Goal: Information Seeking & Learning: Learn about a topic

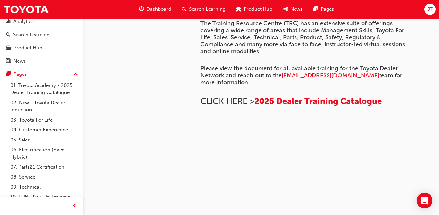
scroll to position [49, 0]
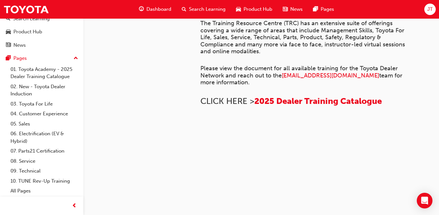
click at [17, 153] on link "07. Parts21 Certification" at bounding box center [44, 151] width 73 height 10
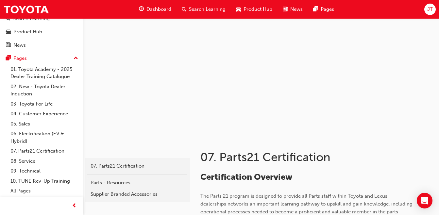
click at [23, 75] on link "01. Toyota Academy - 2025 Dealer Training Catalogue" at bounding box center [44, 72] width 73 height 17
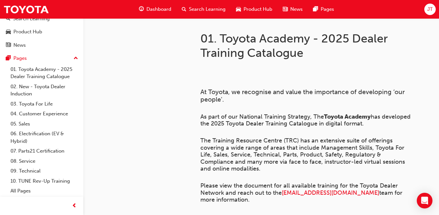
click at [142, 13] on div "Dashboard" at bounding box center [155, 9] width 43 height 13
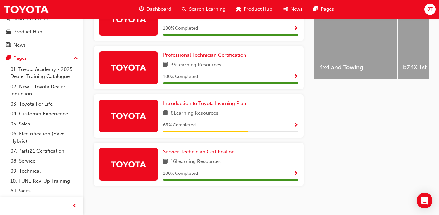
scroll to position [284, 0]
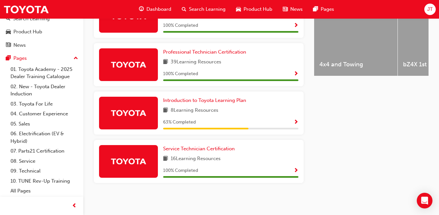
click at [173, 163] on span "16 Learning Resources" at bounding box center [196, 159] width 50 height 8
click at [174, 145] on link "Service Technician Certification" at bounding box center [200, 149] width 74 height 8
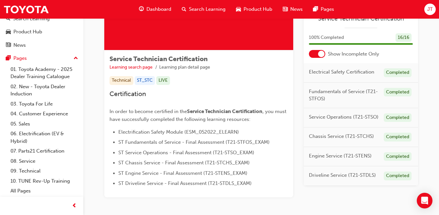
scroll to position [80, 0]
